Goal: Transaction & Acquisition: Obtain resource

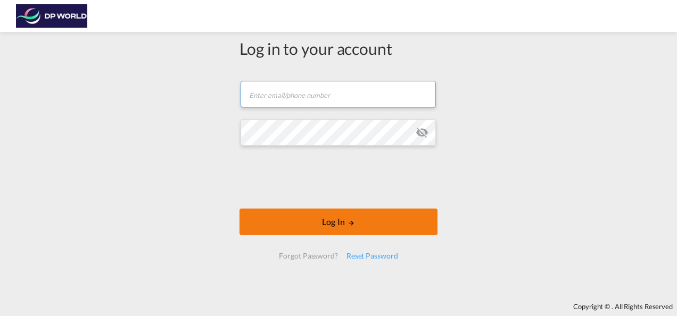
type input "[PERSON_NAME][EMAIL_ADDRESS][PERSON_NAME][DOMAIN_NAME]"
click at [343, 219] on button "Log In" at bounding box center [338, 222] width 198 height 27
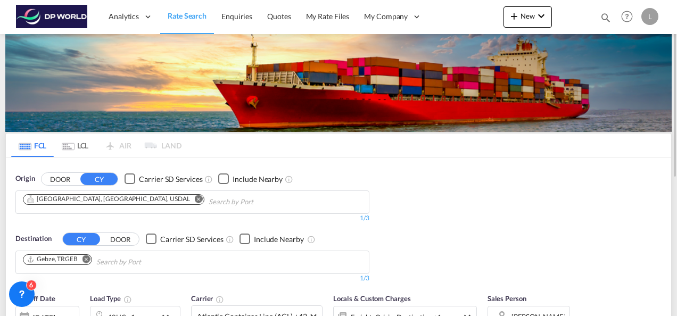
click at [195, 200] on md-icon "Remove" at bounding box center [199, 199] width 8 height 8
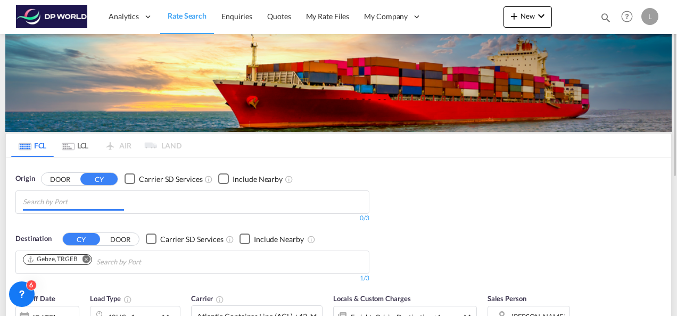
click at [85, 205] on input "Chips input." at bounding box center [73, 202] width 101 height 17
drag, startPoint x: 54, startPoint y: 203, endPoint x: 18, endPoint y: 201, distance: 36.3
drag, startPoint x: 32, startPoint y: 207, endPoint x: 16, endPoint y: 203, distance: 16.5
click at [10, 203] on div "Origin DOOR CY Carrier SD Services Include Nearby lax 0/3 0/ Destination CY DOO…" at bounding box center [338, 222] width 665 height 131
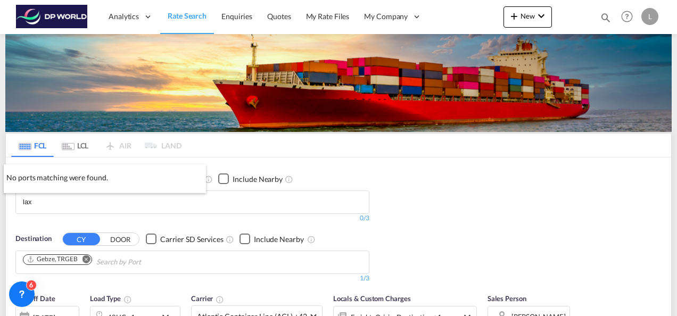
drag, startPoint x: 40, startPoint y: 202, endPoint x: 36, endPoint y: 198, distance: 6.0
drag, startPoint x: 36, startPoint y: 198, endPoint x: 37, endPoint y: 204, distance: 6.4
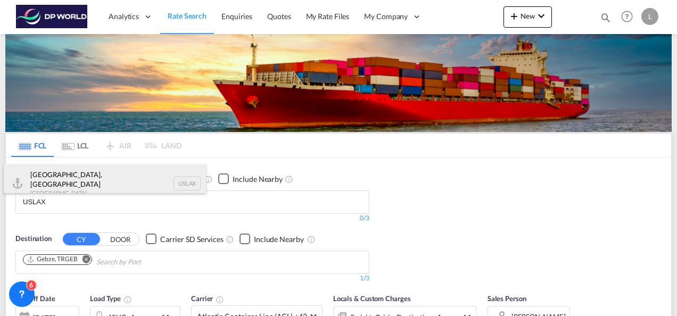
type input "USLAX"
click at [44, 175] on div "[GEOGRAPHIC_DATA], [GEOGRAPHIC_DATA] United States USLAX" at bounding box center [105, 183] width 202 height 38
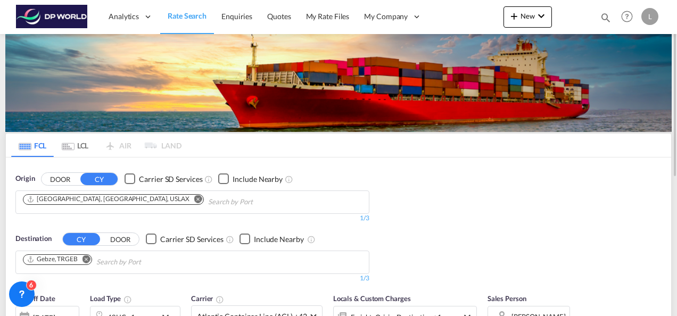
click at [87, 255] on md-icon "Remove" at bounding box center [86, 259] width 8 height 8
click at [74, 260] on input "Chips input." at bounding box center [73, 262] width 101 height 17
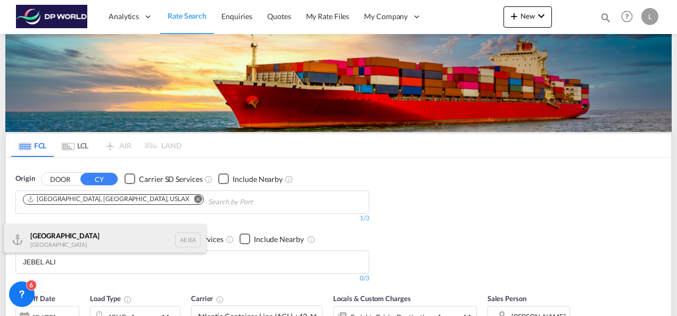
type input "JEBEL ALI"
click at [51, 235] on div "[GEOGRAPHIC_DATA] [GEOGRAPHIC_DATA]" at bounding box center [105, 240] width 202 height 32
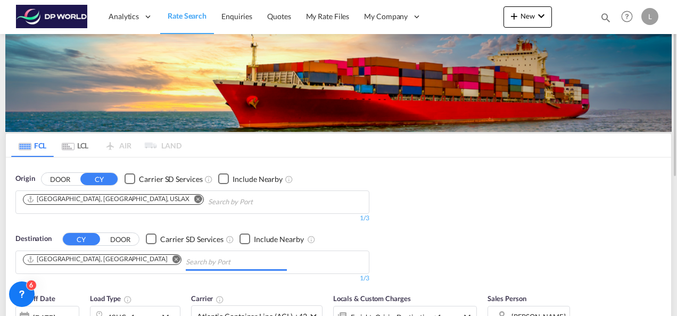
scroll to position [106, 0]
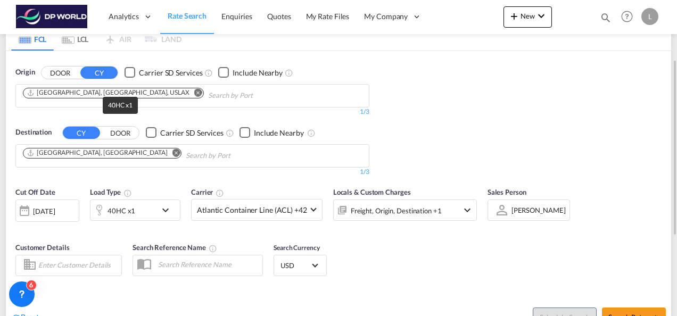
click at [120, 210] on div "40HC x1" at bounding box center [121, 210] width 28 height 15
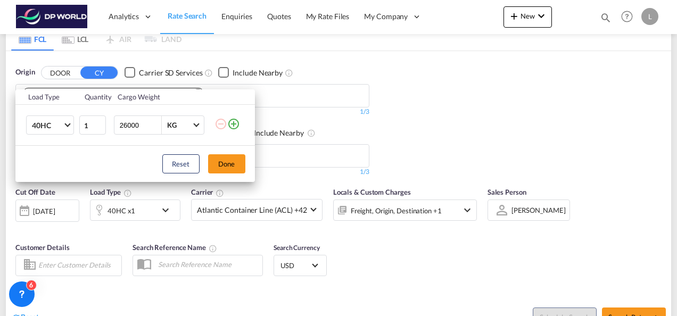
click at [232, 122] on md-icon "icon-plus-circle-outline" at bounding box center [233, 124] width 13 height 13
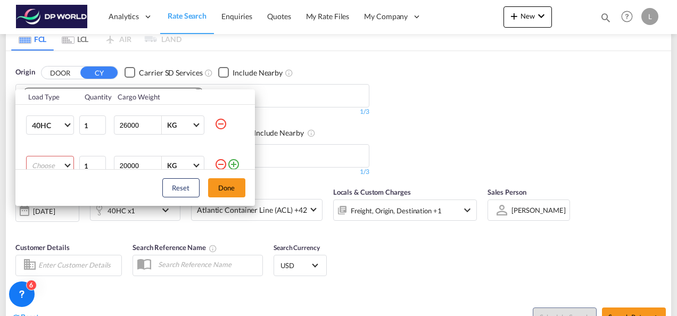
click at [56, 163] on md-select "Choose 20GP 40GP 40HC 45HC 20RE 40RE 40HR 20OT 40OT 20FR 40FR 40NR 20NR 45S 20T…" at bounding box center [50, 165] width 48 height 19
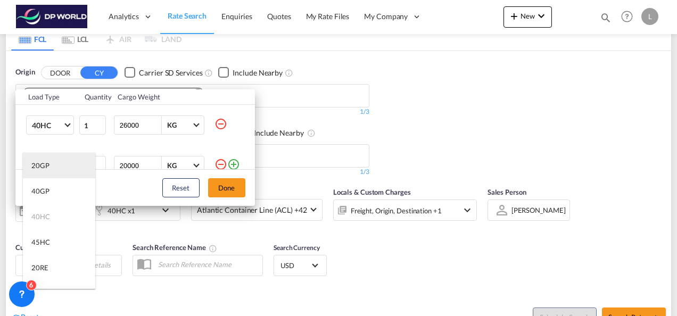
click at [56, 169] on md-option "20GP" at bounding box center [59, 166] width 72 height 26
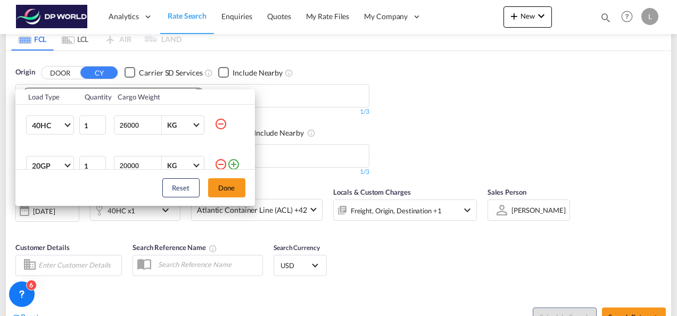
scroll to position [5, 0]
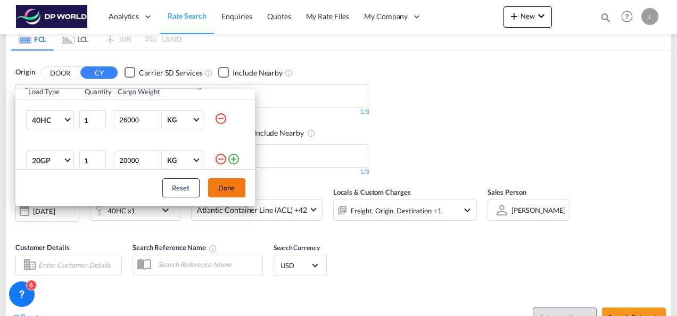
click at [230, 184] on button "Done" at bounding box center [226, 187] width 37 height 19
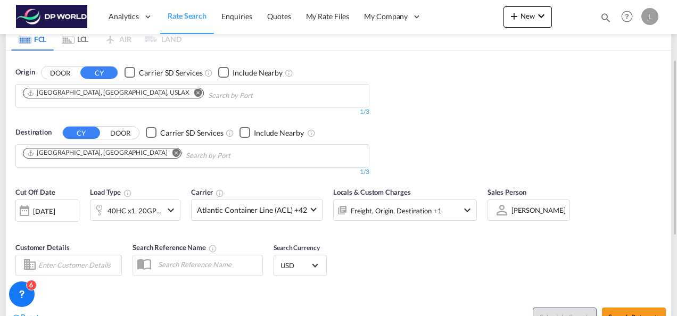
click at [442, 134] on div "Origin DOOR CY Carrier SD Services Include Nearby [GEOGRAPHIC_DATA], CA, USLAX …" at bounding box center [338, 116] width 665 height 131
click at [525, 214] on span "[PERSON_NAME]" at bounding box center [538, 211] width 54 height 10
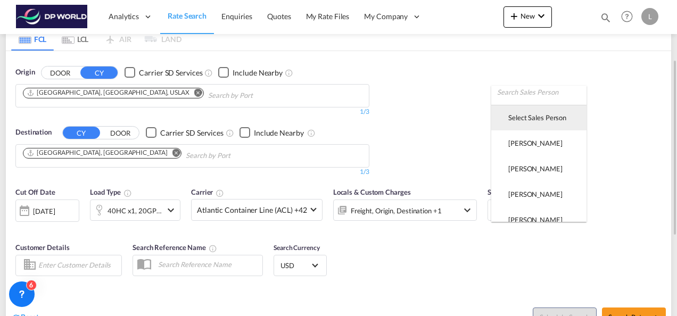
scroll to position [0, 0]
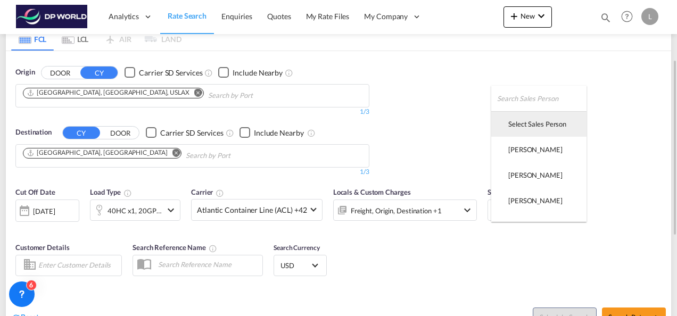
click at [519, 130] on md-option "Select Sales Person" at bounding box center [538, 124] width 95 height 26
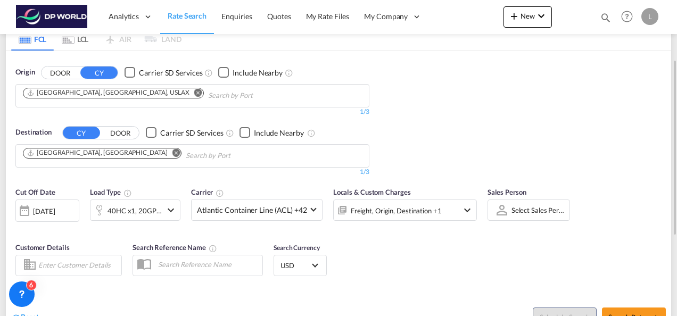
click at [487, 144] on div "Origin DOOR CY Carrier SD Services Include Nearby [GEOGRAPHIC_DATA], CA, USLAX …" at bounding box center [338, 116] width 665 height 131
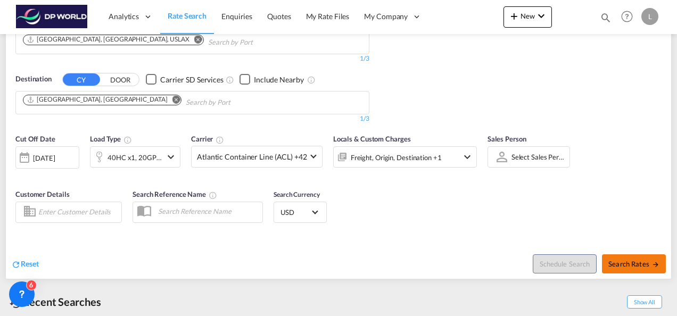
click at [626, 270] on button "Search Rates" at bounding box center [634, 263] width 64 height 19
type input "USLAX to AEJEA / [DATE]"
